Goal: Transaction & Acquisition: Purchase product/service

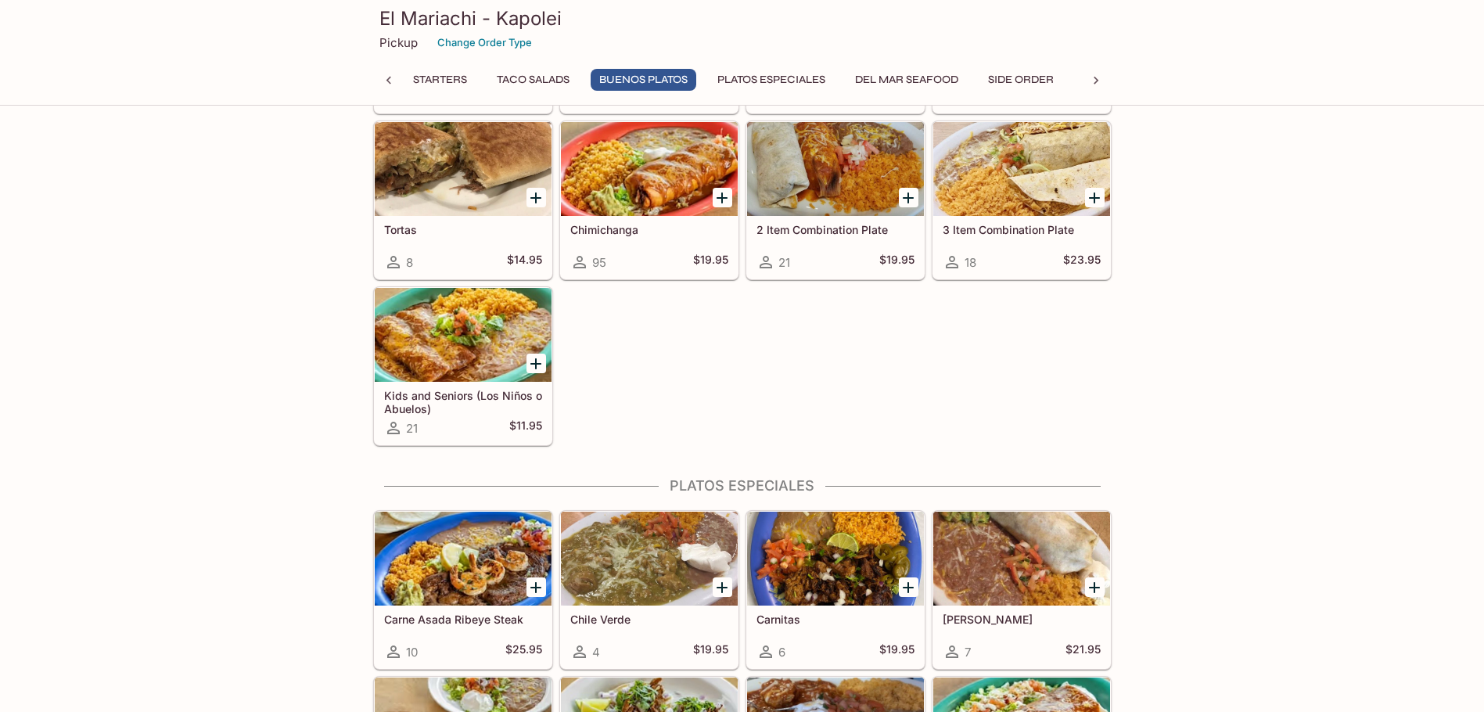
scroll to position [860, 0]
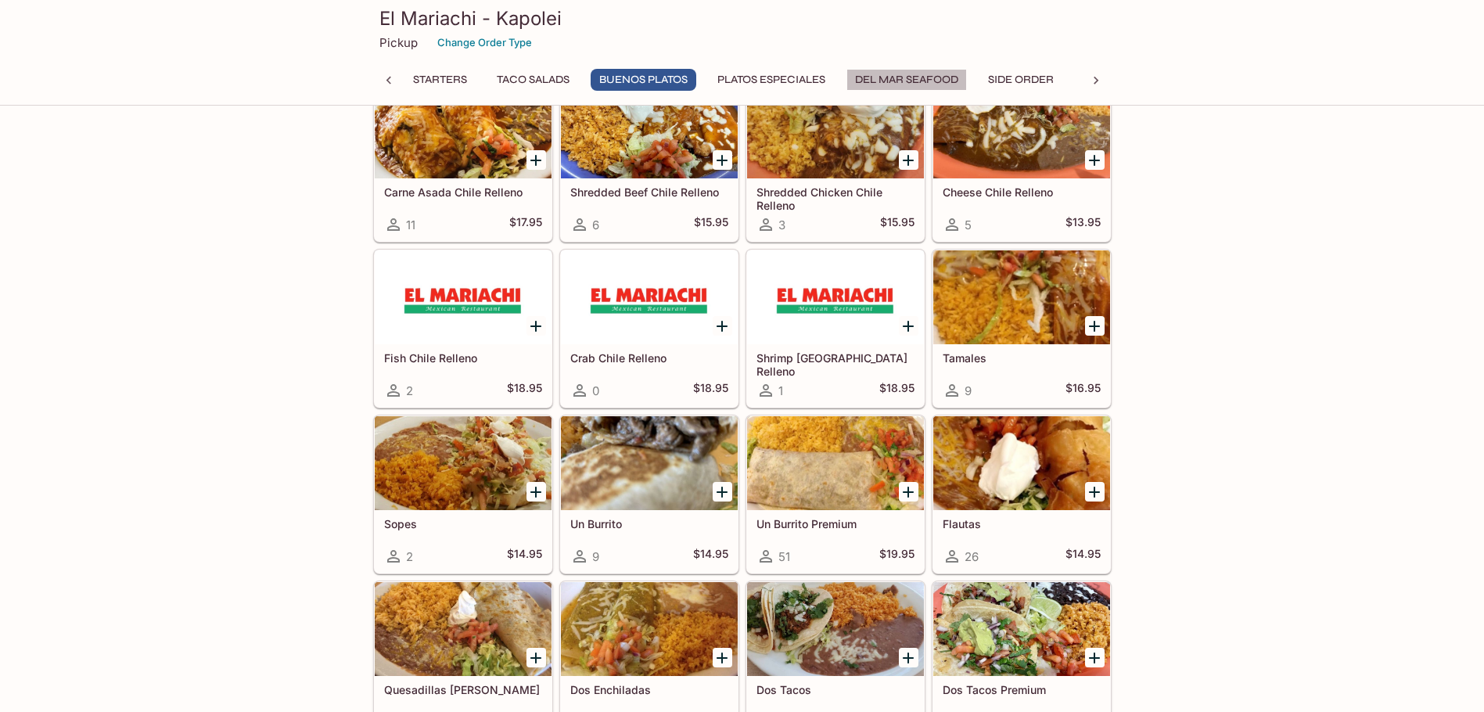
click at [918, 79] on button "Del Mar Seafood" at bounding box center [906, 80] width 120 height 22
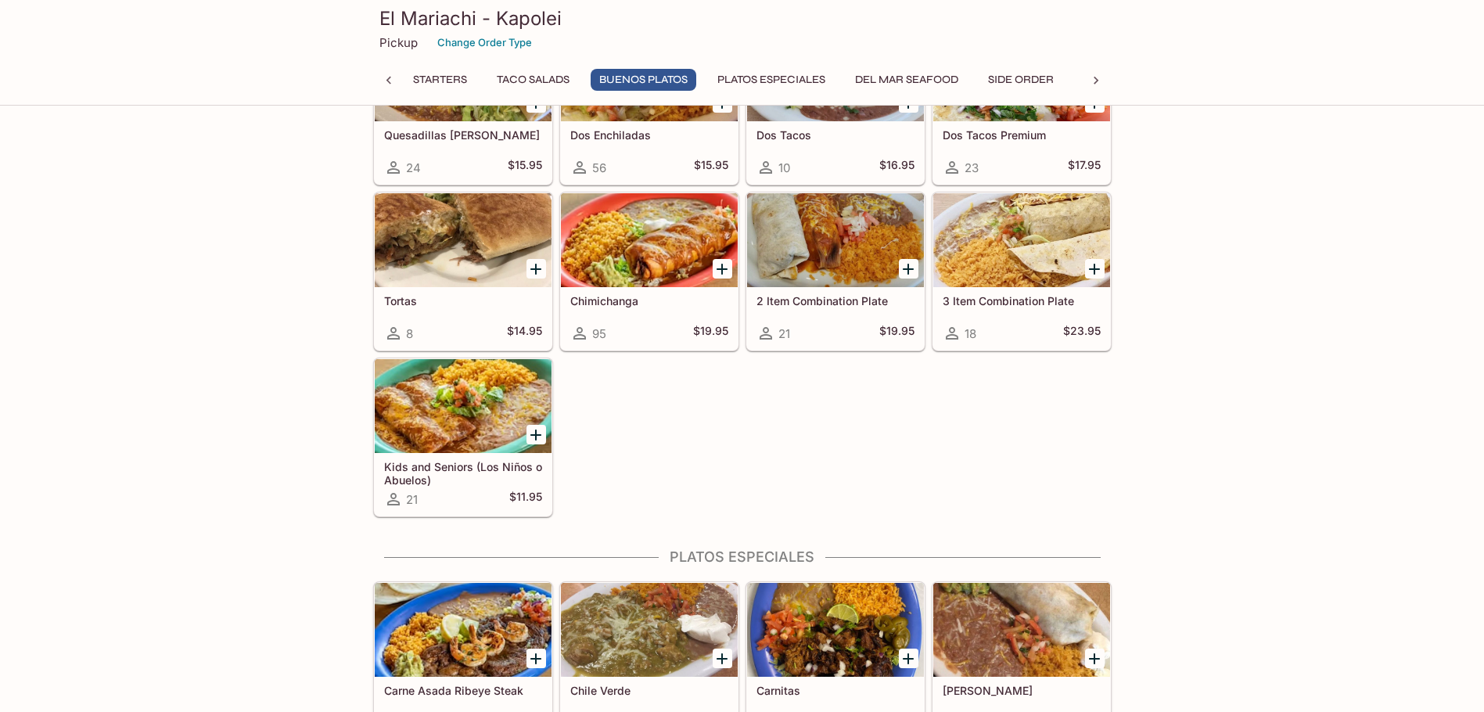
scroll to position [1144, 0]
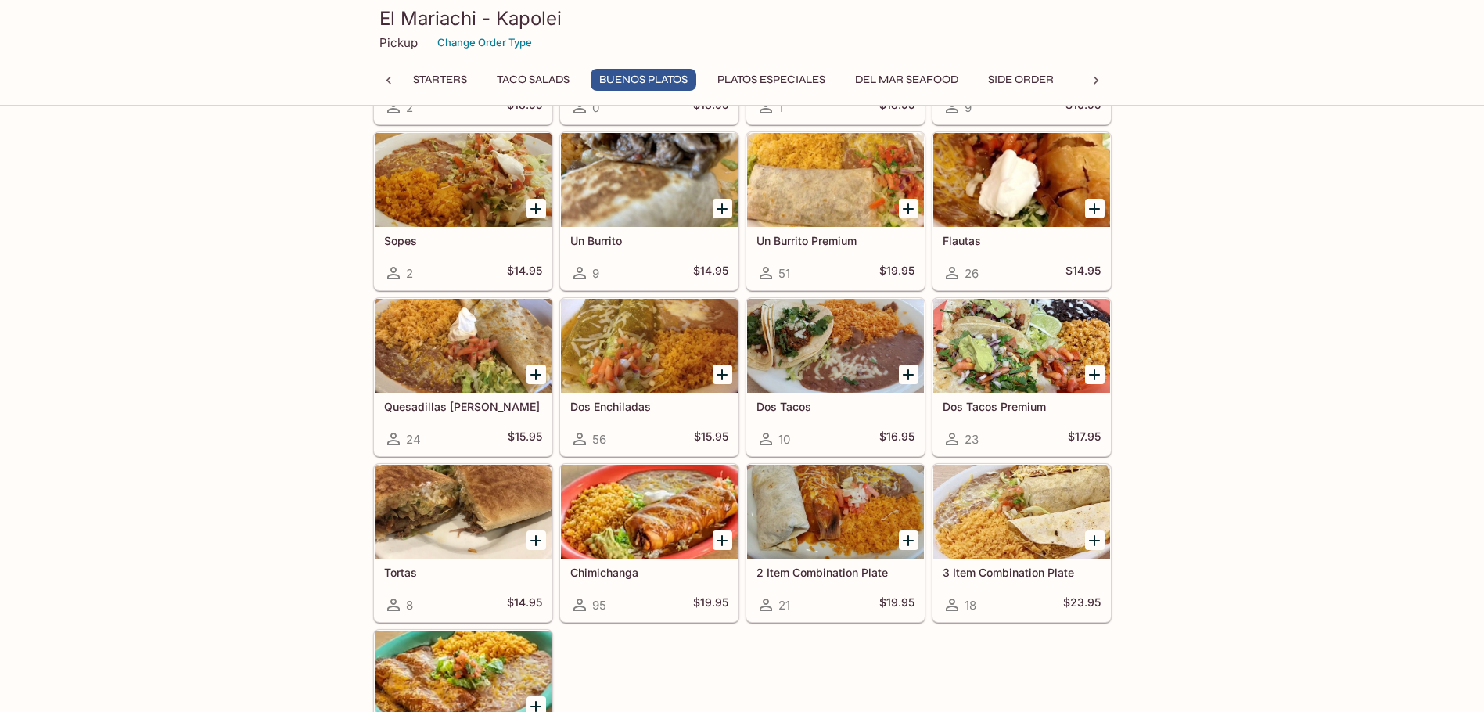
click at [443, 501] on div at bounding box center [463, 512] width 177 height 94
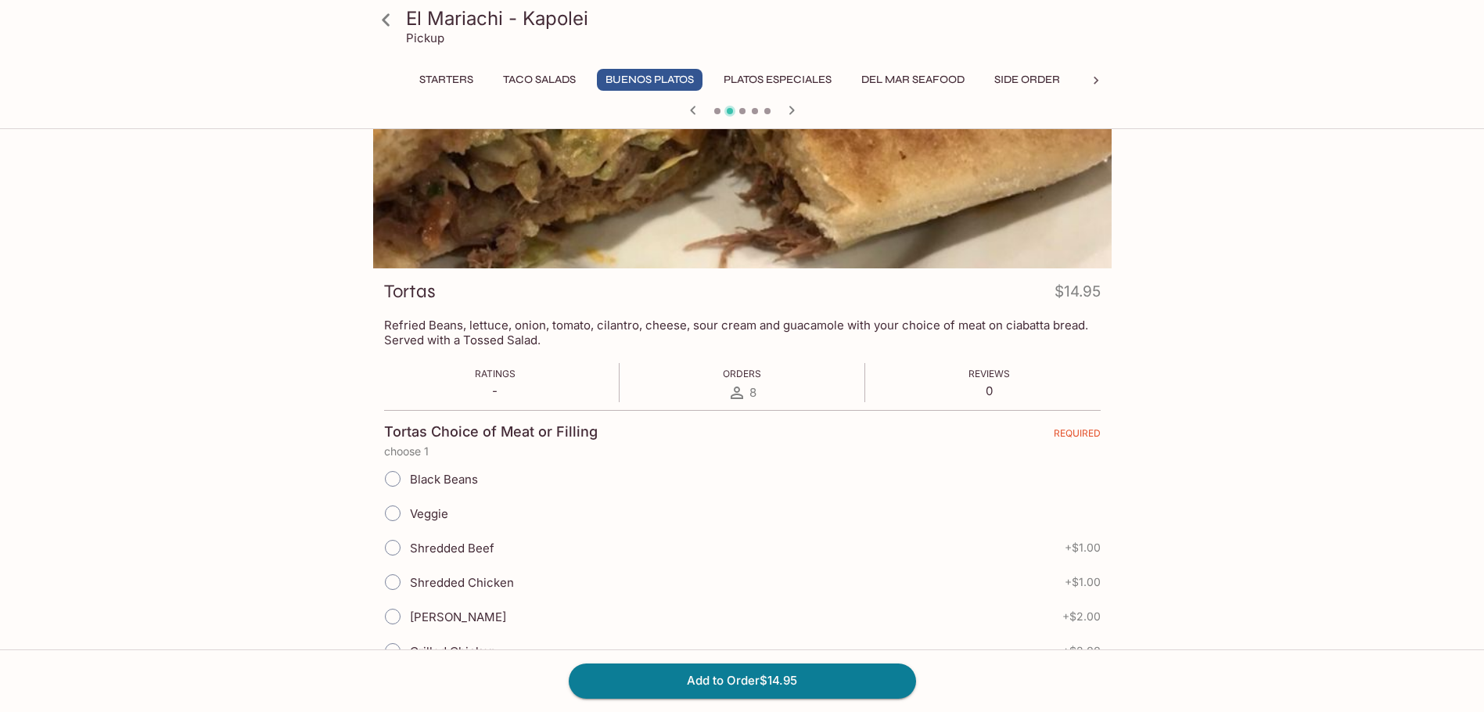
scroll to position [391, 0]
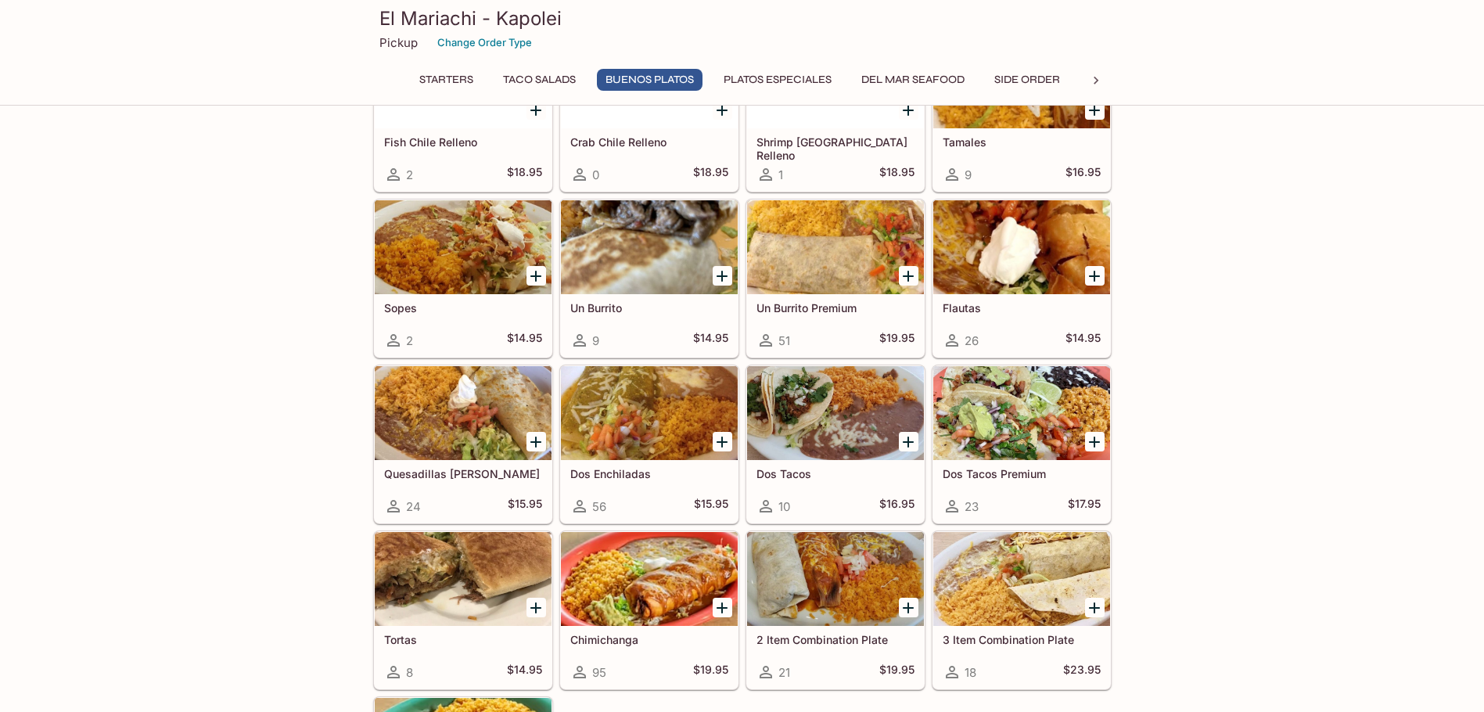
scroll to position [1017, 0]
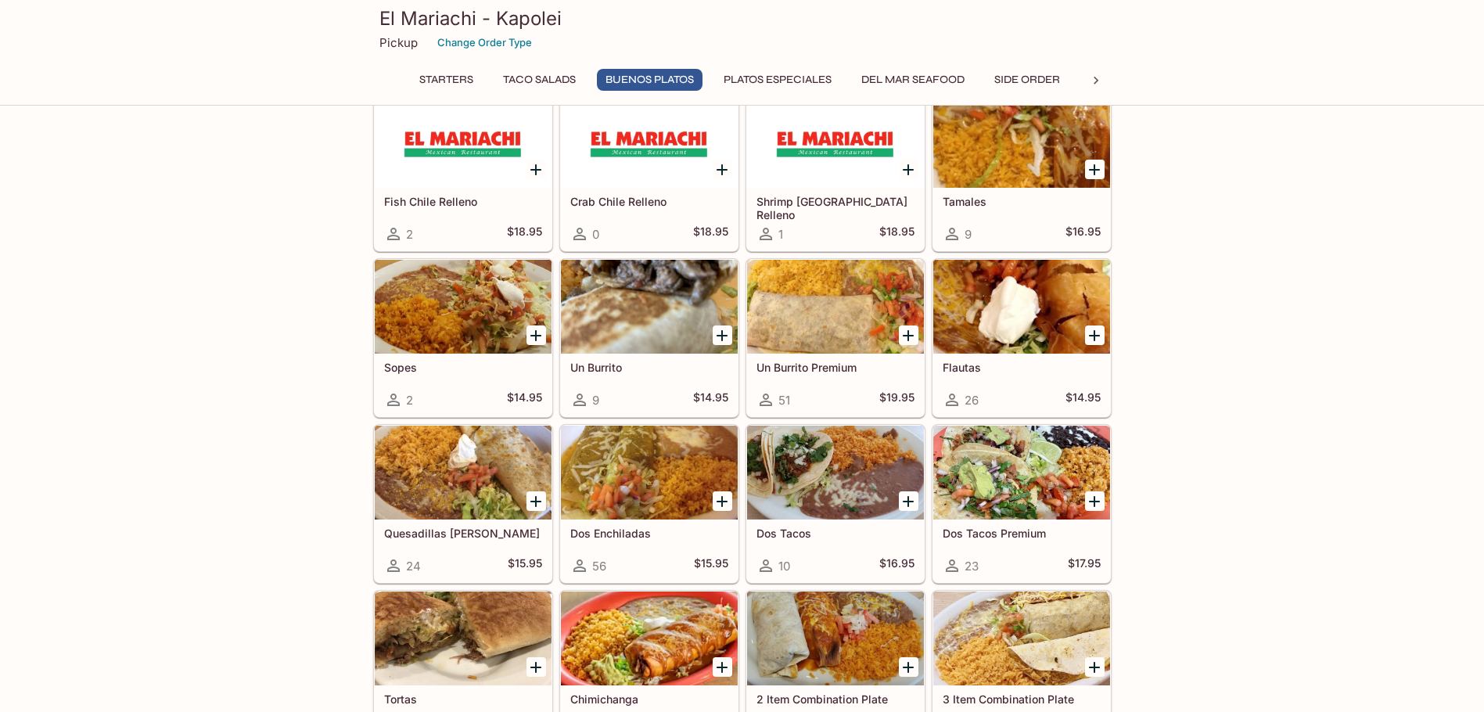
click at [376, 332] on div at bounding box center [463, 307] width 177 height 94
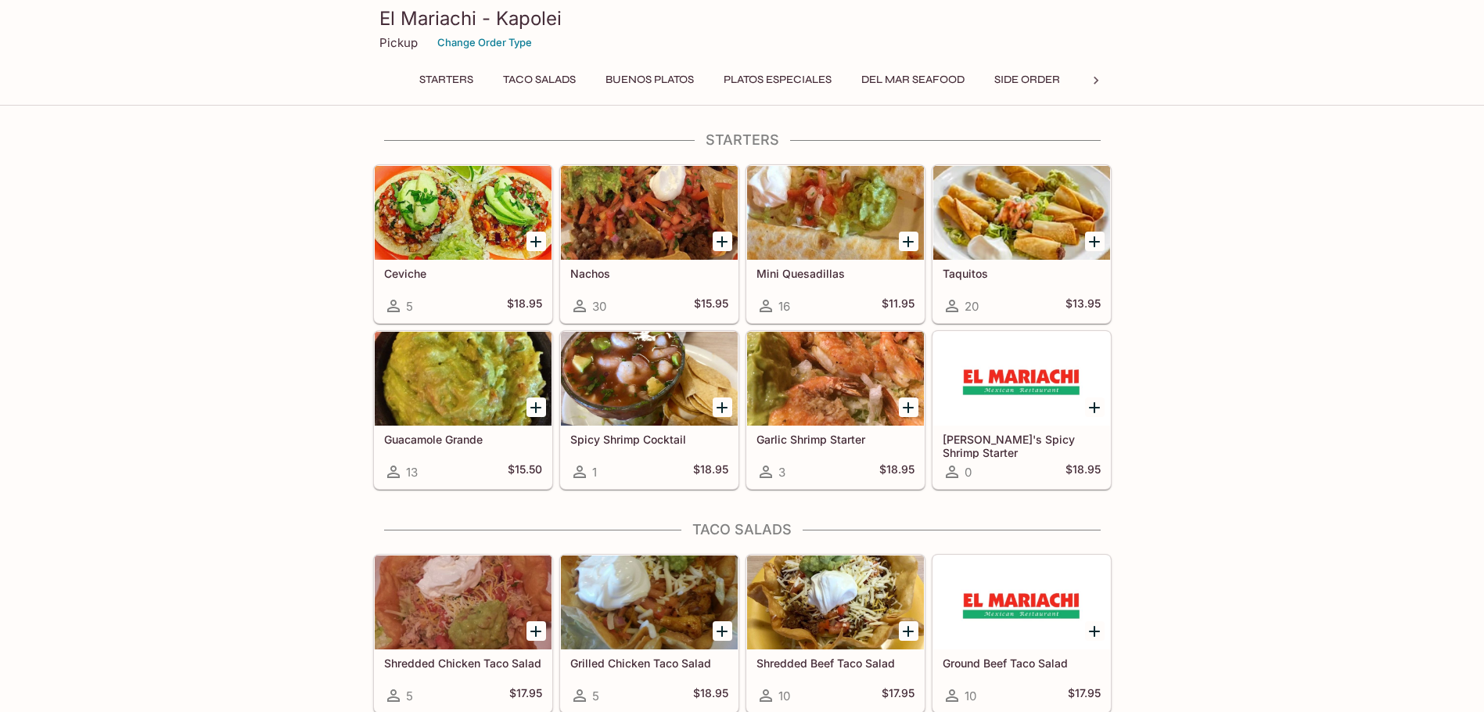
scroll to position [167, 0]
